Goal: Check status: Check status

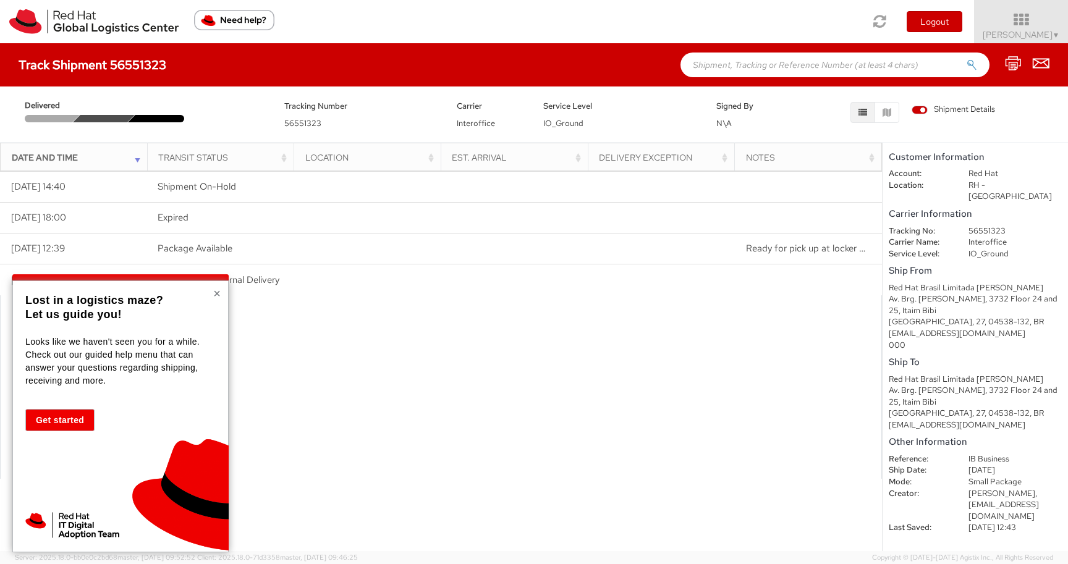
click at [219, 293] on button "×" at bounding box center [216, 293] width 7 height 12
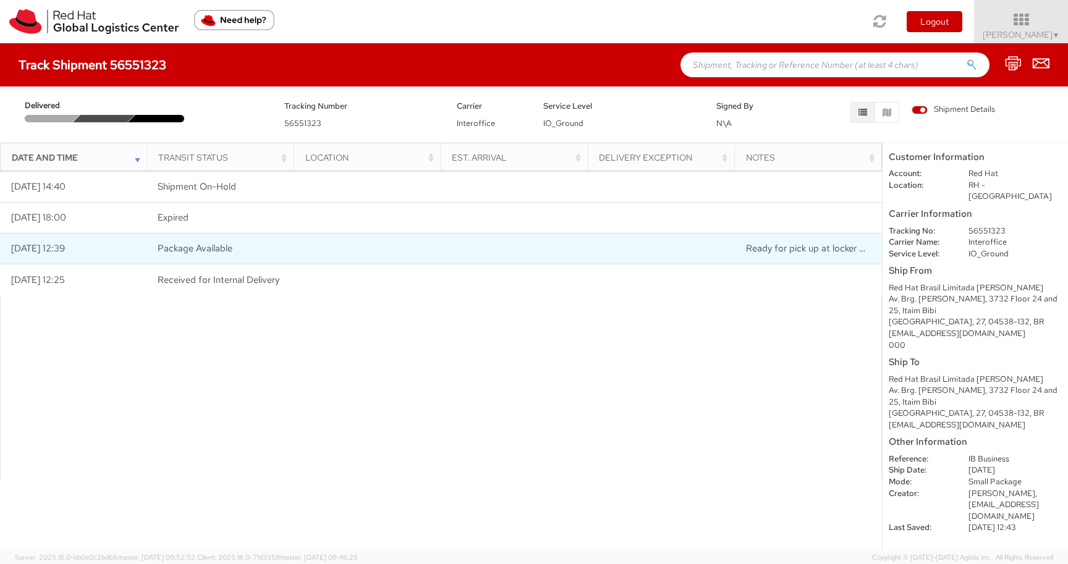
click at [792, 249] on span "Ready for pick up at locker Red Hat - [GEOGRAPHIC_DATA]-05" at bounding box center [880, 248] width 268 height 12
click at [792, 249] on span "Ready for pick up at locker Red Hat - Sao Paulo-05" at bounding box center [880, 248] width 268 height 12
click at [192, 256] on td "Package Available" at bounding box center [220, 249] width 147 height 31
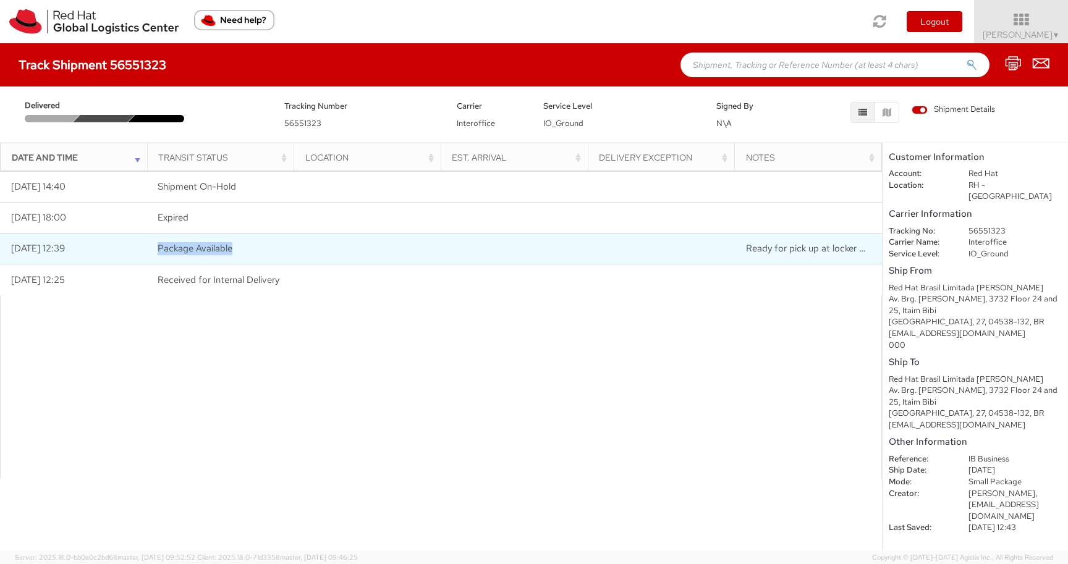
click at [192, 256] on td "Package Available" at bounding box center [220, 249] width 147 height 31
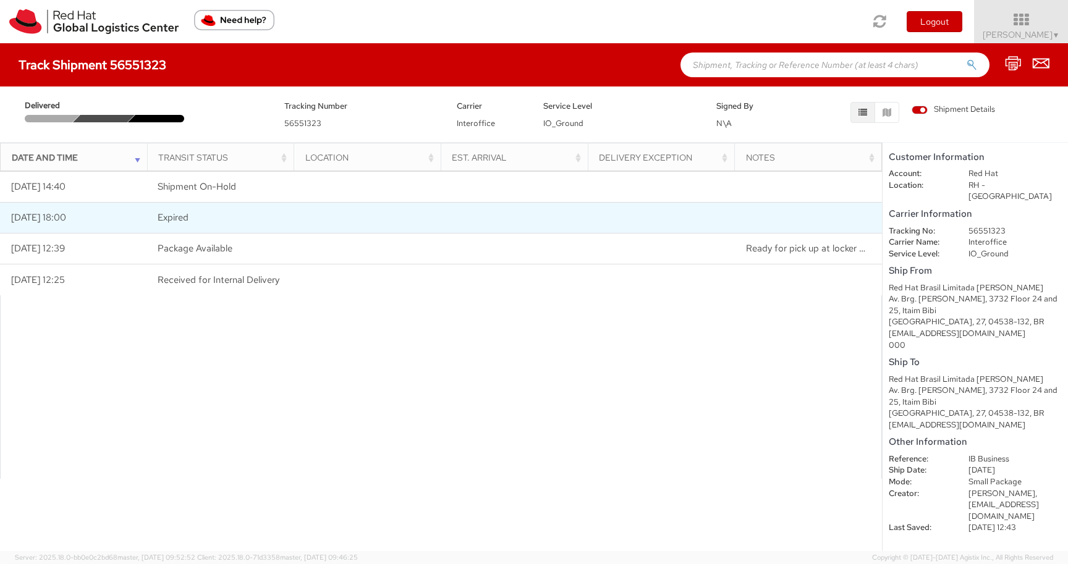
click at [559, 218] on td at bounding box center [514, 218] width 147 height 31
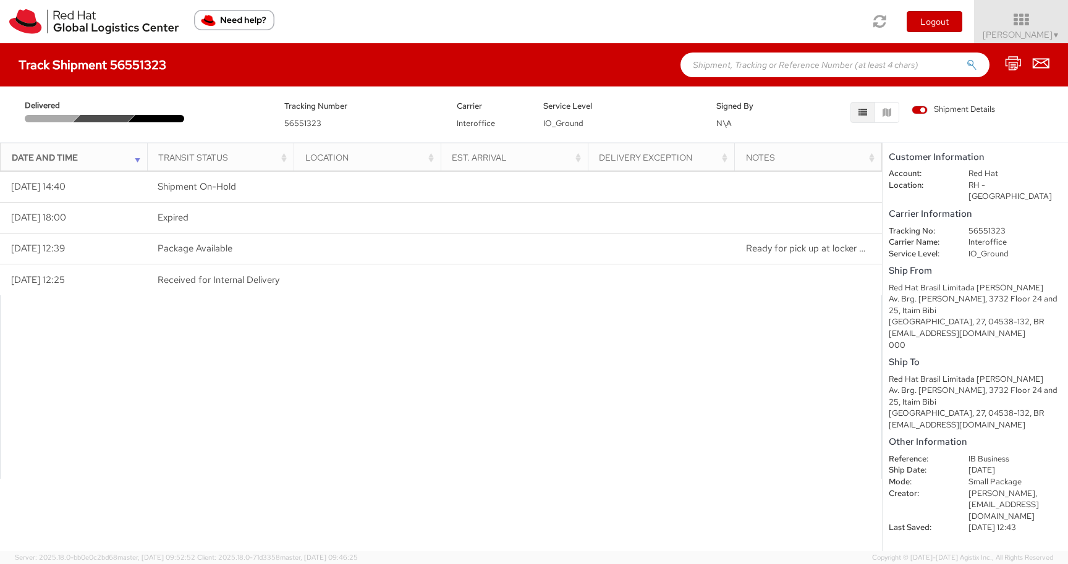
drag, startPoint x: 975, startPoint y: 276, endPoint x: 1044, endPoint y: 273, distance: 68.7
click at [1044, 282] on div "Red Hat Brasil Limitada Rodrigo Venancio" at bounding box center [975, 288] width 173 height 12
copy div "Rodrigo Venancio"
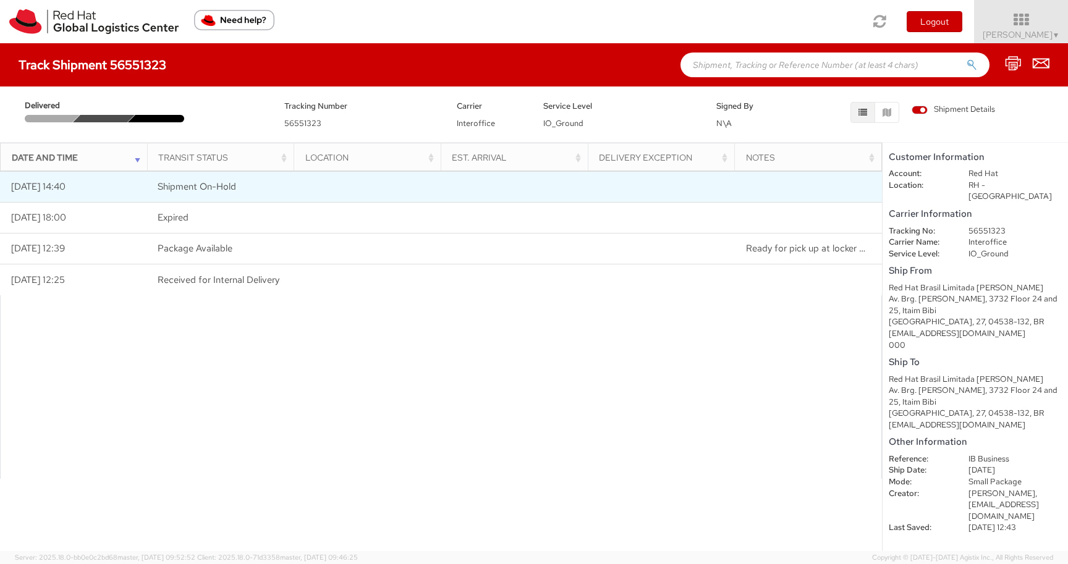
click at [579, 189] on td at bounding box center [514, 187] width 147 height 31
click at [219, 191] on span "Shipment On-Hold" at bounding box center [197, 186] width 78 height 12
